Goal: Task Accomplishment & Management: Complete application form

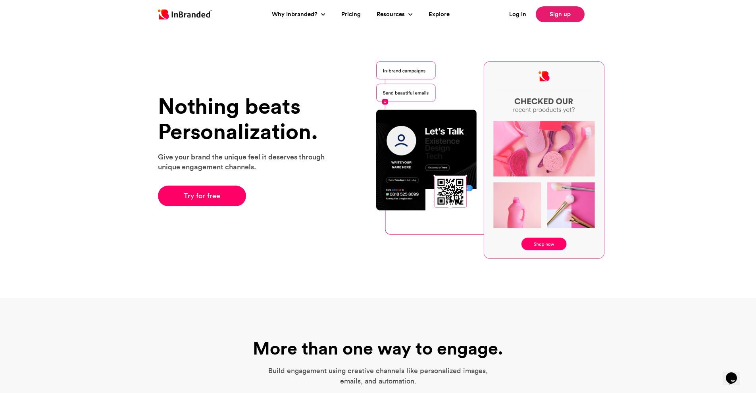
click at [556, 19] on link "Sign up" at bounding box center [560, 14] width 49 height 16
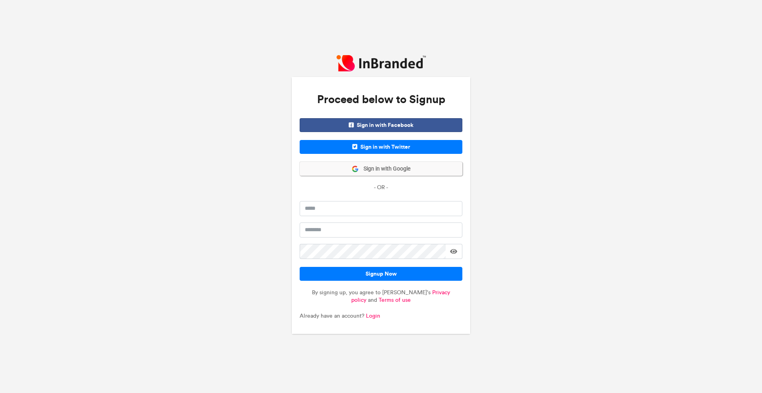
click at [402, 170] on span "Sign in with Google" at bounding box center [385, 169] width 52 height 8
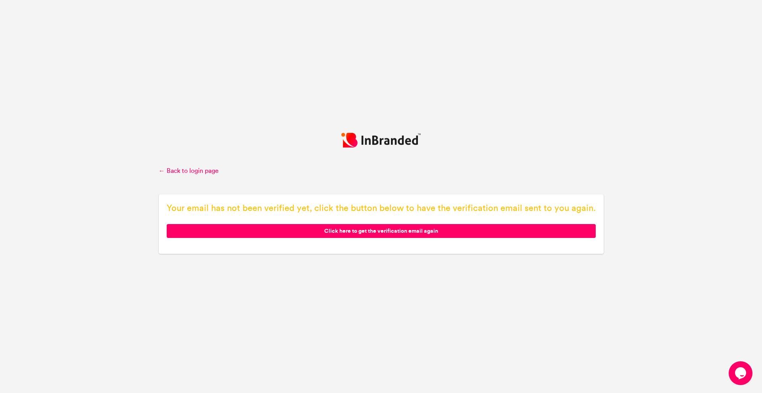
click at [410, 231] on span "Click here to get the verification email again" at bounding box center [381, 231] width 429 height 14
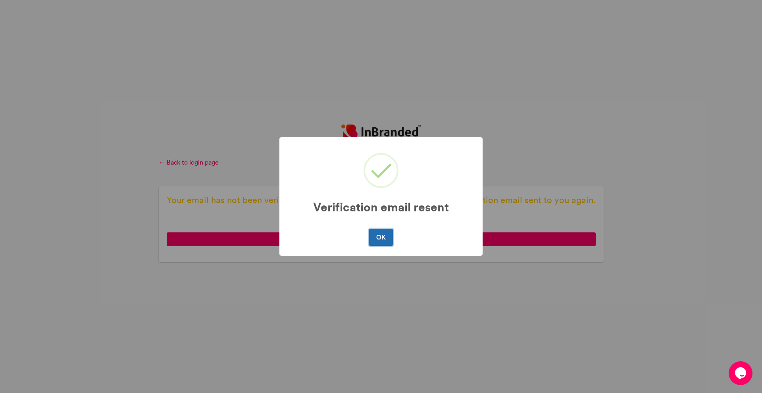
click at [379, 240] on button "OK" at bounding box center [380, 237] width 23 height 17
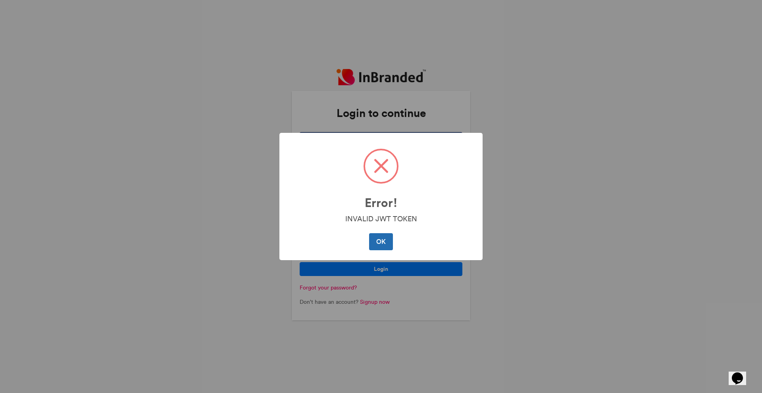
click at [382, 241] on button "OK" at bounding box center [380, 241] width 23 height 17
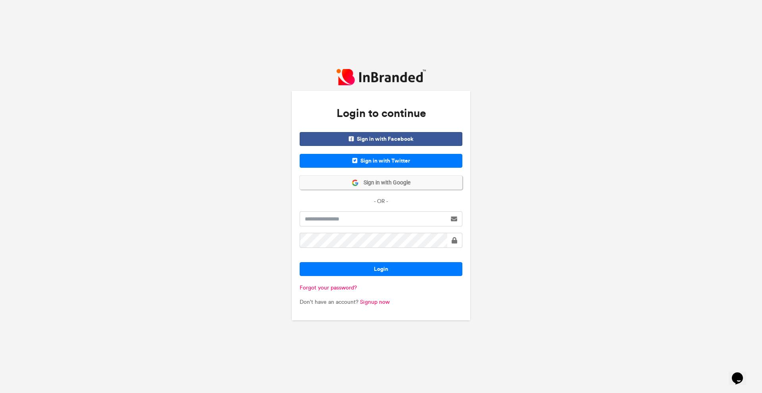
click at [410, 183] on span "Sign in with Google" at bounding box center [385, 183] width 52 height 8
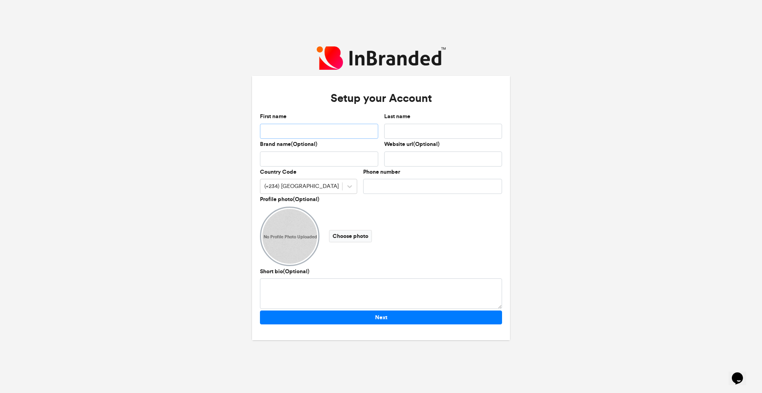
click at [316, 132] on input "First name" at bounding box center [319, 131] width 118 height 15
type input "********"
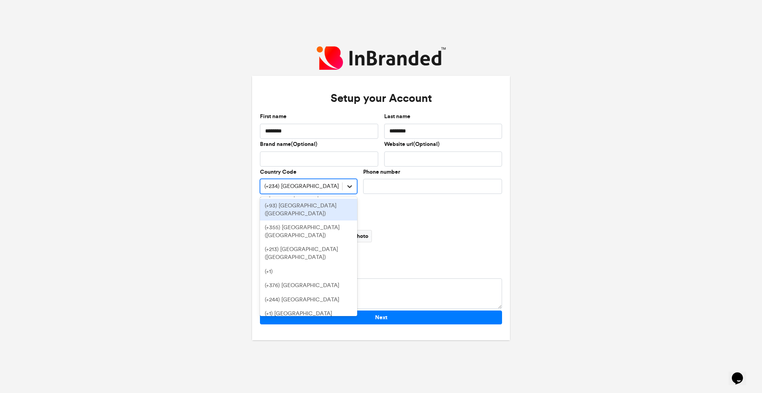
click at [351, 188] on icon at bounding box center [350, 187] width 8 height 8
click at [422, 212] on div "No Profile Photo Uploaded Choose photo" at bounding box center [381, 237] width 242 height 60
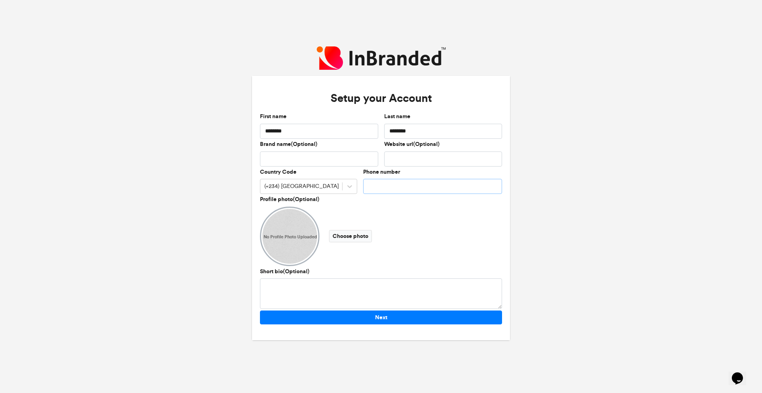
click at [405, 185] on input "Phone number" at bounding box center [432, 186] width 139 height 15
type input "**********"
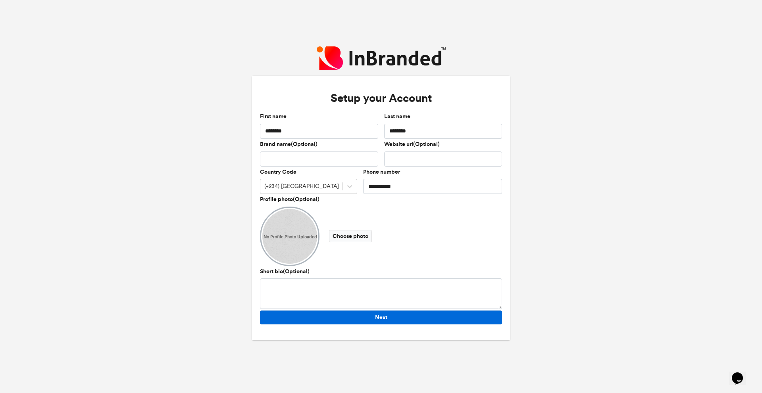
click at [407, 314] on button "Next" at bounding box center [381, 318] width 242 height 14
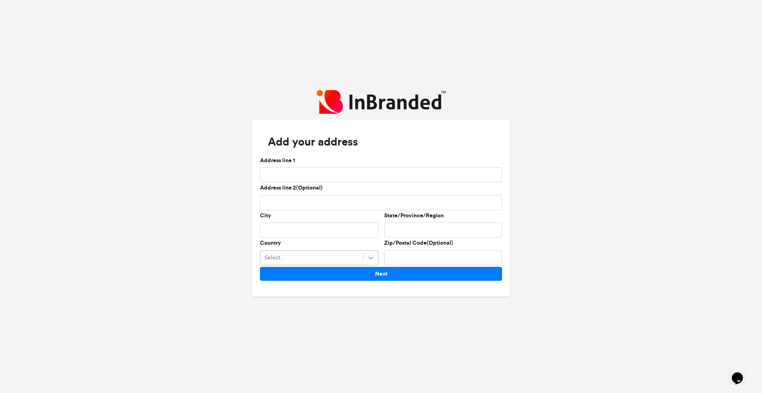
click at [370, 258] on icon at bounding box center [371, 258] width 8 height 8
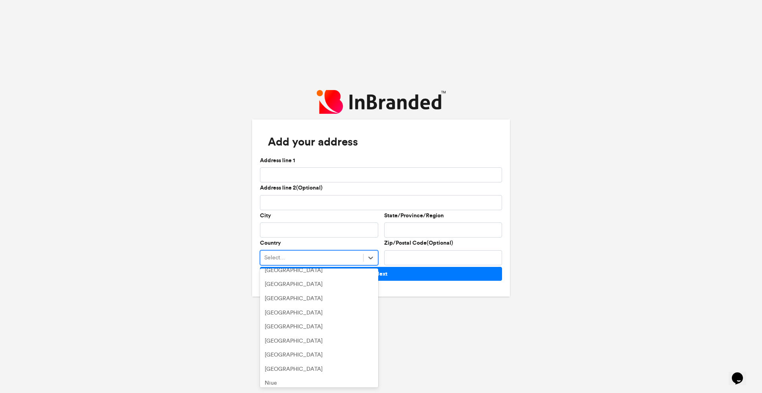
scroll to position [2373, 0]
click at [293, 331] on div "Nigeria" at bounding box center [319, 338] width 118 height 14
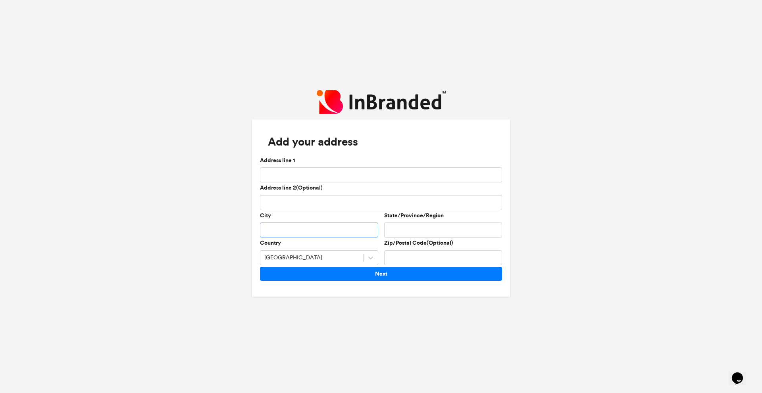
click at [298, 227] on input "City" at bounding box center [319, 230] width 118 height 15
type input "*********"
type input "**********"
type input "******"
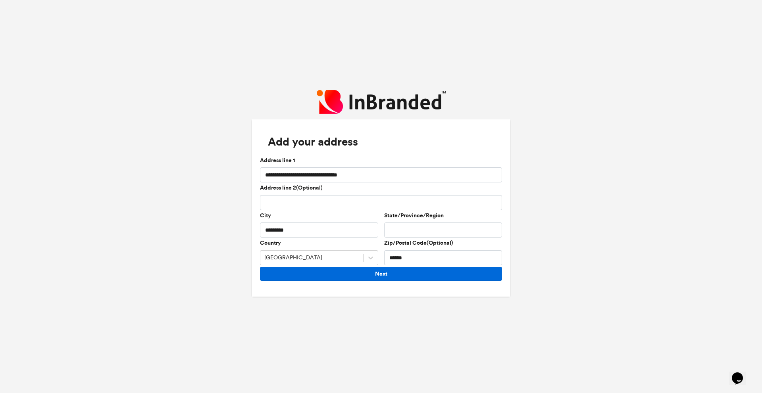
click at [391, 272] on button "Next" at bounding box center [381, 274] width 242 height 14
type input "*"
type input "*****"
click at [405, 278] on button "Next" at bounding box center [381, 274] width 242 height 14
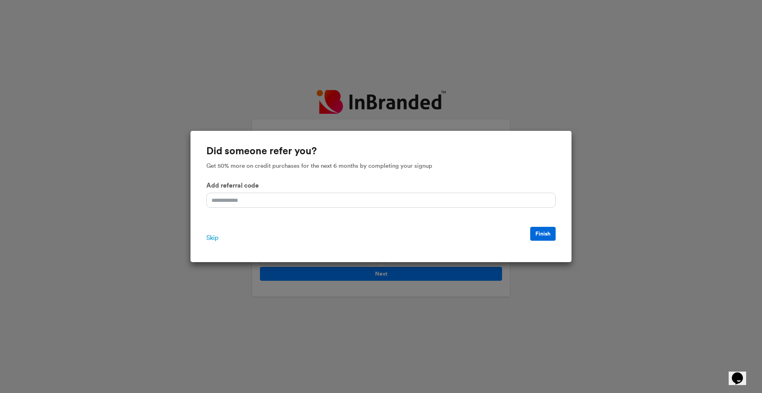
click at [549, 234] on button "Finish" at bounding box center [542, 234] width 25 height 14
click at [542, 233] on button "Finish" at bounding box center [542, 234] width 25 height 14
click at [212, 241] on span "Skip" at bounding box center [212, 238] width 12 height 10
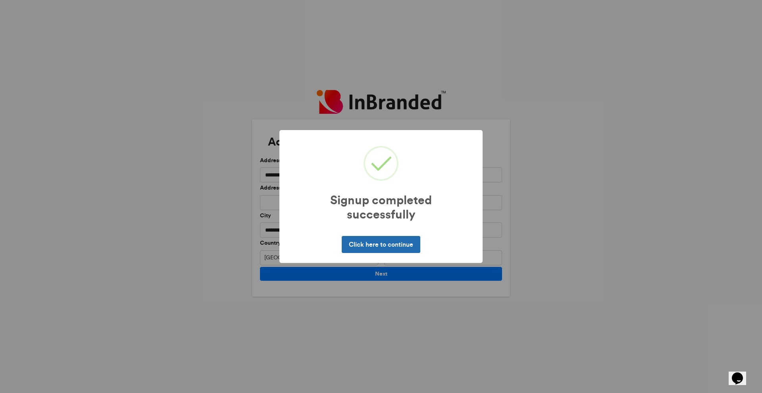
click at [397, 249] on button "Click here to continue" at bounding box center [381, 244] width 78 height 17
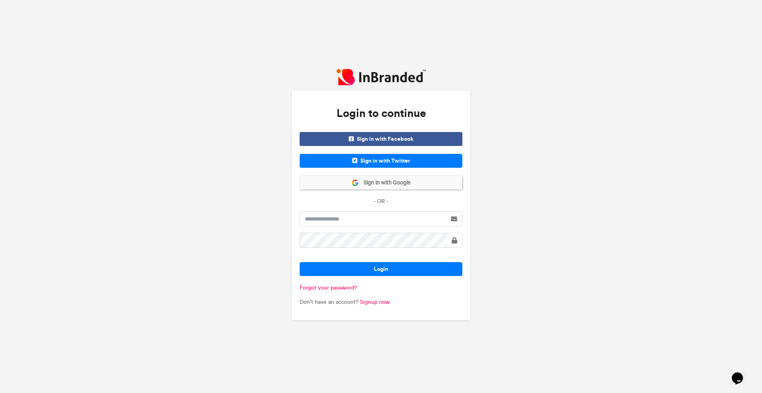
click at [405, 184] on span "Sign in with Google" at bounding box center [385, 183] width 52 height 8
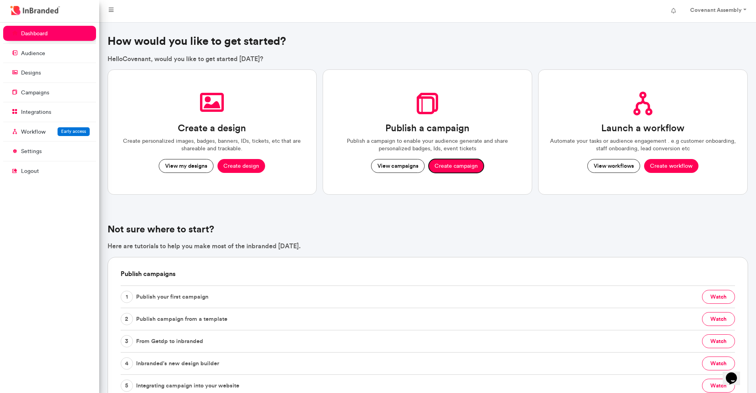
click at [451, 164] on button "Create campaign" at bounding box center [456, 166] width 55 height 14
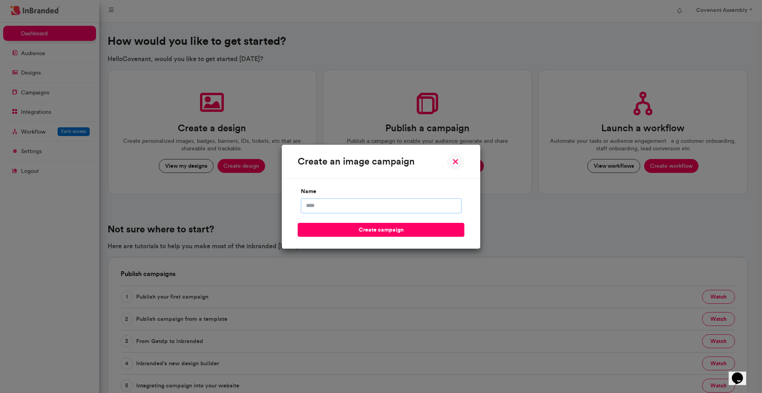
click at [394, 208] on input "name" at bounding box center [381, 205] width 161 height 15
type input "**********"
click at [388, 226] on button "create campaign" at bounding box center [381, 230] width 167 height 14
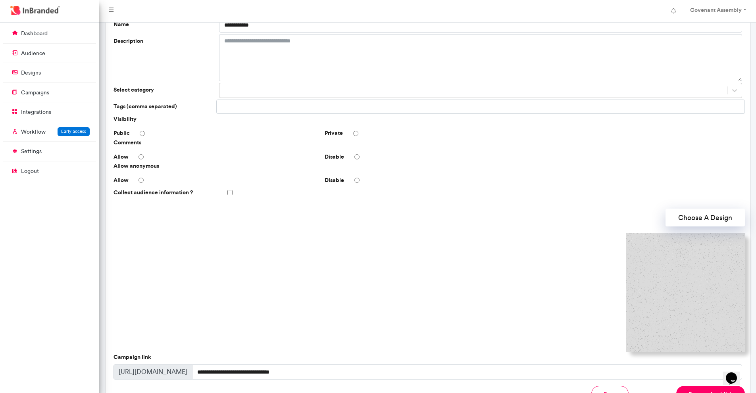
scroll to position [128, 0]
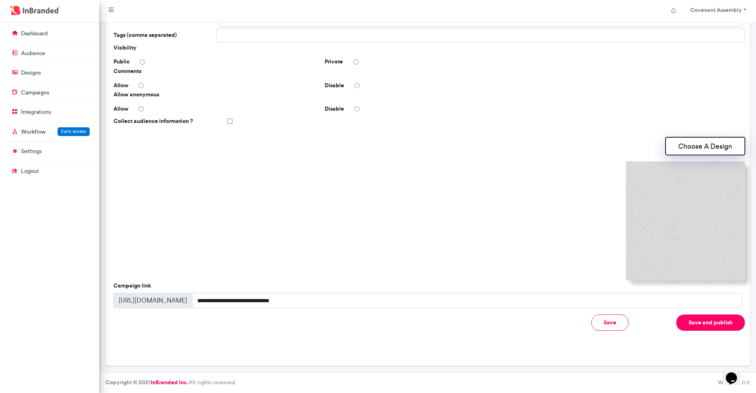
click at [696, 149] on button "Choose A Design" at bounding box center [705, 146] width 79 height 18
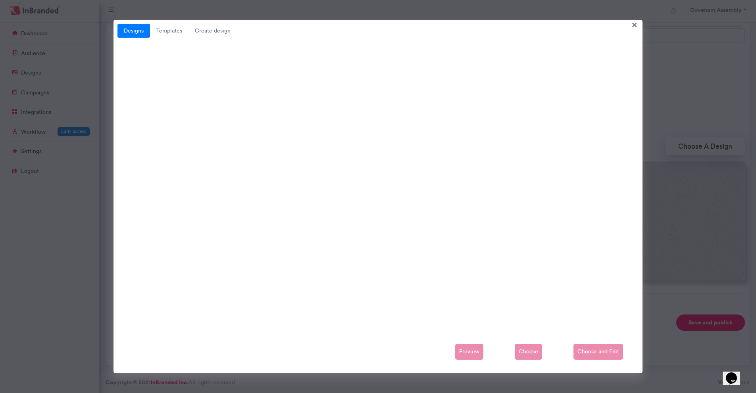
click at [589, 353] on div "Preview Choose Choose and Edit" at bounding box center [379, 352] width 522 height 16
click at [675, 292] on div "Designs Templates Create design × The Future of Tech Published on 23/5/2021, 3:…" at bounding box center [378, 196] width 756 height 393
click at [636, 14] on div "Designs Templates Create design × The Future of Tech Published on 23/5/2021, 3:…" at bounding box center [378, 196] width 756 height 393
click at [212, 31] on span "Create design" at bounding box center [213, 31] width 48 height 14
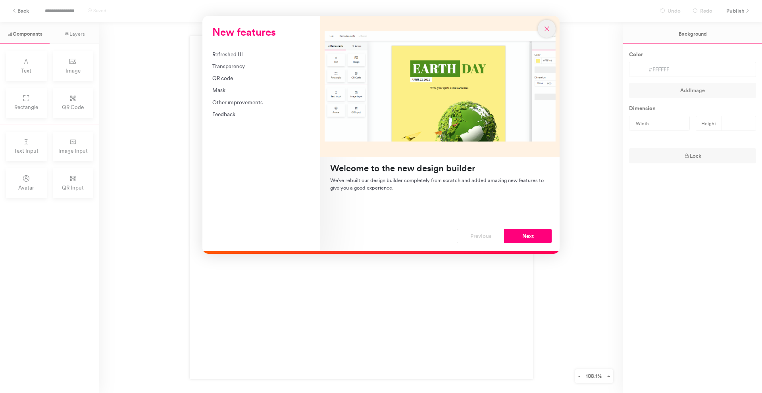
click at [545, 24] on button "New features" at bounding box center [547, 29] width 18 height 18
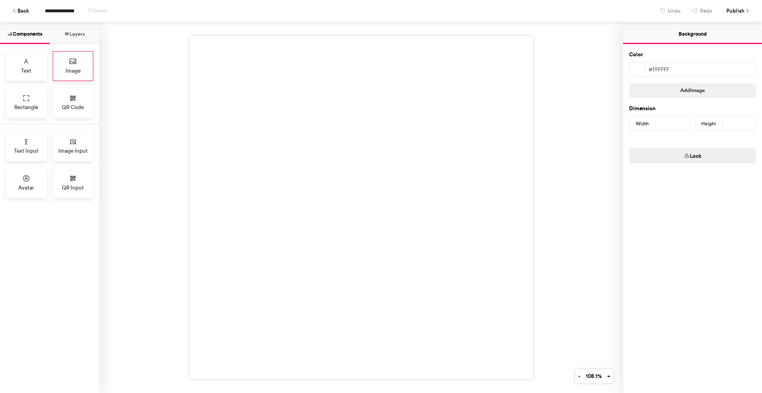
click at [77, 66] on div "Image" at bounding box center [73, 66] width 41 height 30
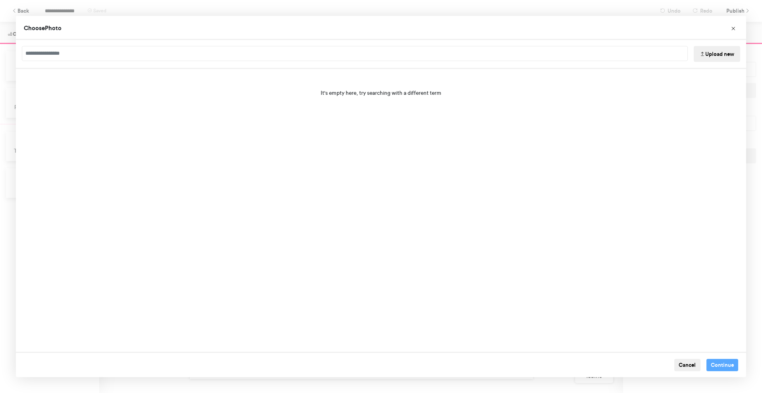
click at [710, 54] on button "Upload new" at bounding box center [717, 54] width 46 height 16
click at [734, 31] on icon "Choose Image" at bounding box center [734, 29] width 6 height 6
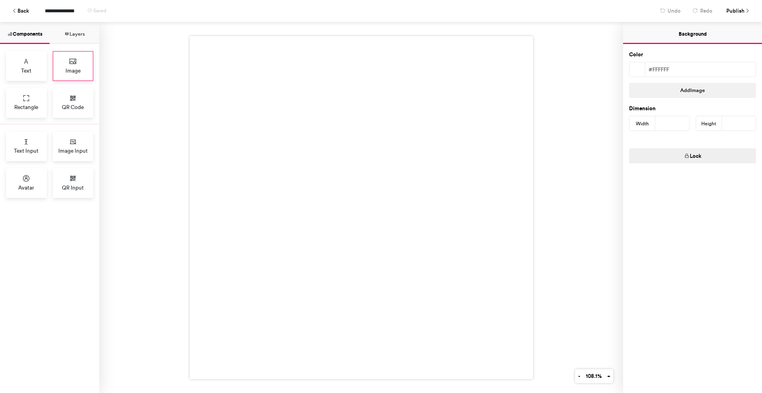
click at [80, 71] on span "Image" at bounding box center [72, 71] width 15 height 8
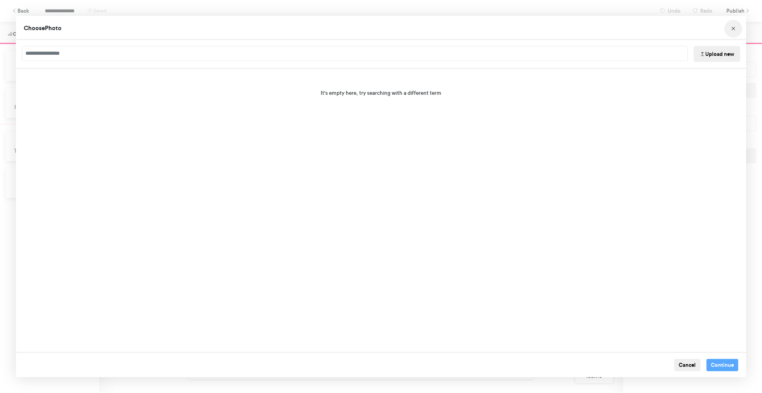
click at [729, 27] on button "Choose Image" at bounding box center [733, 29] width 18 height 18
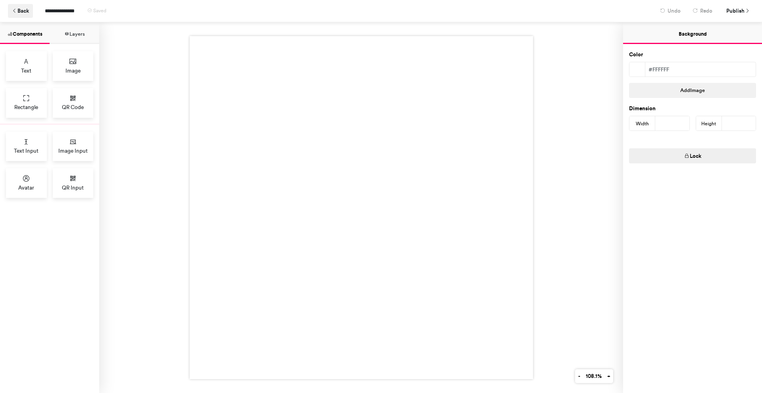
click at [20, 10] on button "Back" at bounding box center [20, 11] width 25 height 14
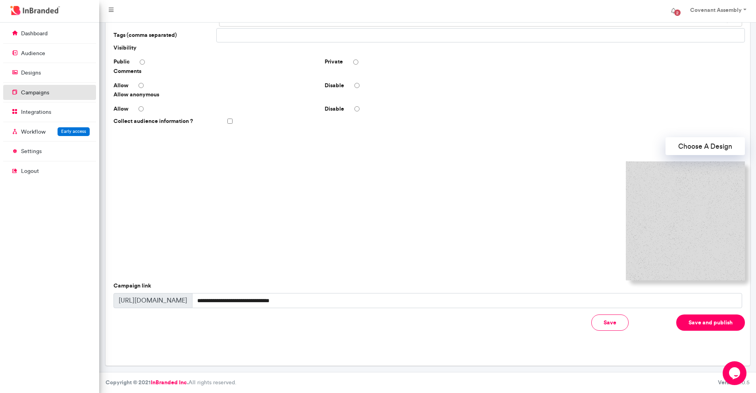
click at [73, 97] on link "campaigns" at bounding box center [49, 92] width 93 height 15
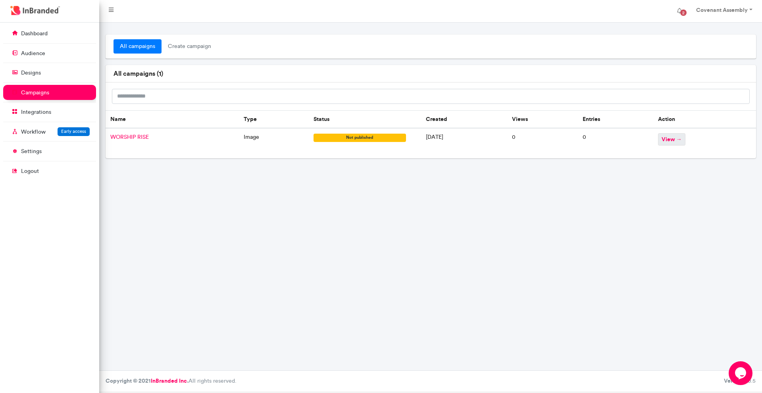
click at [678, 143] on span "view →" at bounding box center [671, 139] width 27 height 12
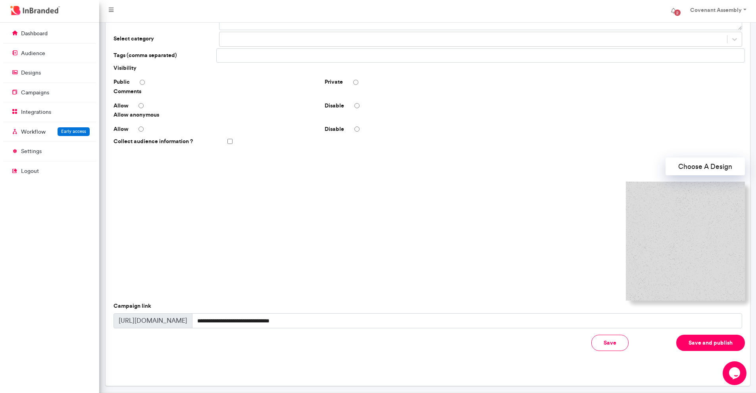
scroll to position [119, 0]
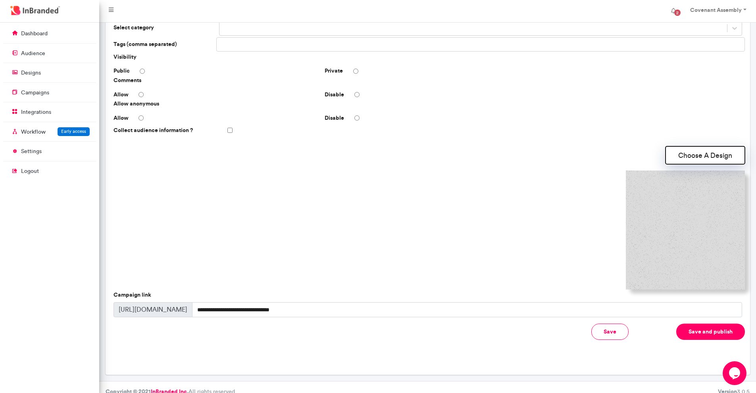
click at [692, 152] on button "Choose A Design" at bounding box center [705, 155] width 79 height 18
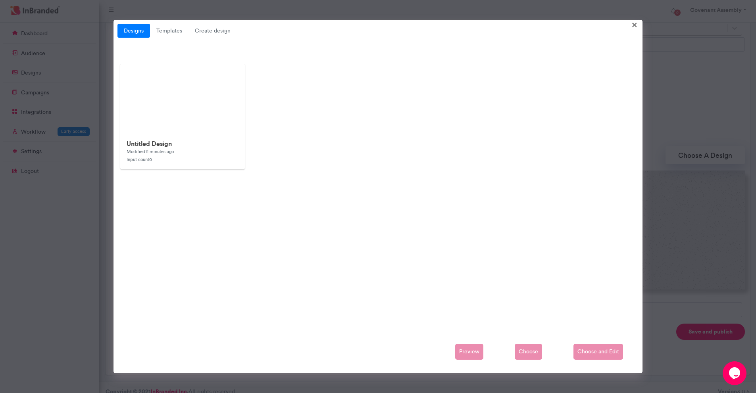
click at [534, 353] on div "Preview Choose Choose and Edit" at bounding box center [379, 352] width 522 height 16
click at [527, 351] on div "Preview Choose Choose and Edit" at bounding box center [379, 352] width 522 height 16
click at [544, 289] on div "Untitled Design Modified 11 minutes ago Input count 0" at bounding box center [379, 194] width 522 height 260
click at [526, 357] on div "Preview Choose Choose and Edit" at bounding box center [379, 352] width 522 height 16
click at [489, 293] on div "Untitled Design Modified 11 minutes ago Input count 0" at bounding box center [379, 194] width 522 height 260
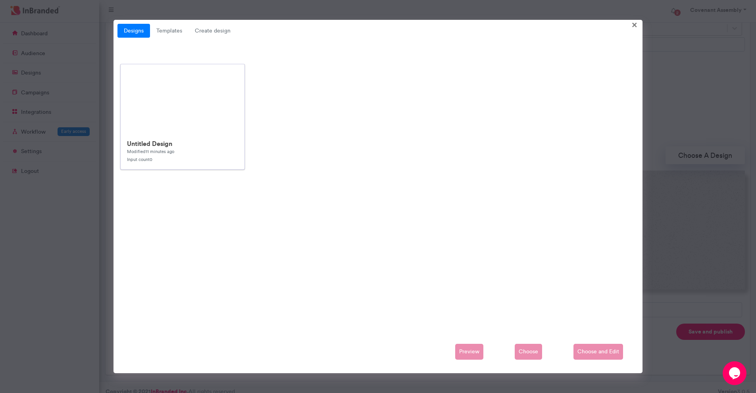
click at [184, 135] on div "Untitled Design Modified 11 minutes ago Input count 0" at bounding box center [182, 152] width 123 height 36
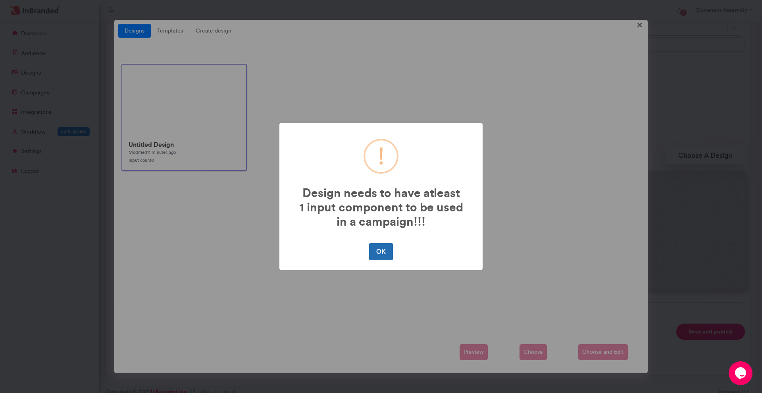
click at [387, 250] on button "OK" at bounding box center [380, 251] width 23 height 17
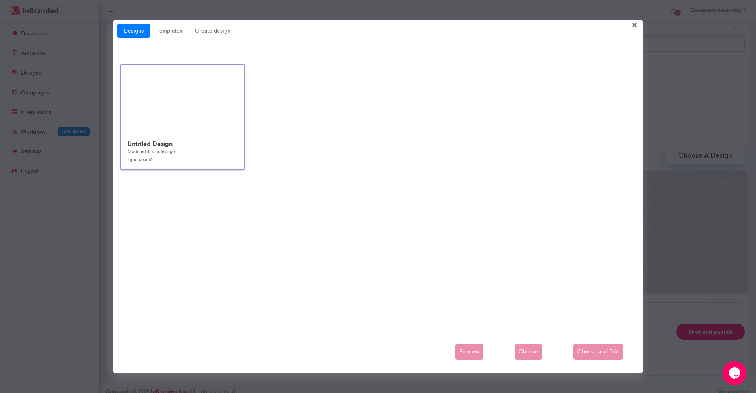
click at [599, 356] on div "Preview Choose Choose and Edit" at bounding box center [379, 352] width 522 height 16
click at [611, 354] on div "Preview Choose Choose and Edit" at bounding box center [379, 352] width 522 height 16
click at [613, 351] on div "Preview Choose Choose and Edit" at bounding box center [379, 352] width 522 height 16
click at [623, 349] on div "Preview Choose Choose and Edit" at bounding box center [379, 352] width 522 height 16
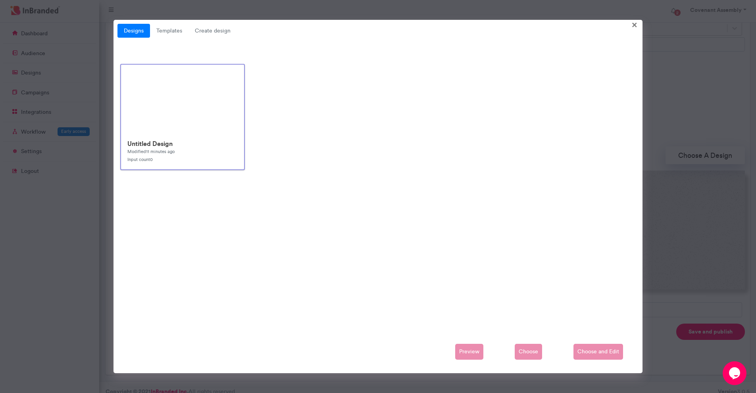
scroll to position [128, 0]
click at [595, 349] on div "Preview Choose Choose and Edit" at bounding box center [379, 352] width 522 height 16
